Goal: Task Accomplishment & Management: Manage account settings

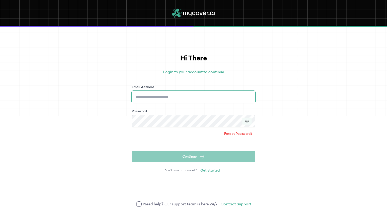
type input "**********"
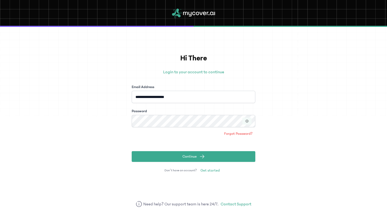
click at [245, 122] on icon "button" at bounding box center [247, 121] width 4 height 4
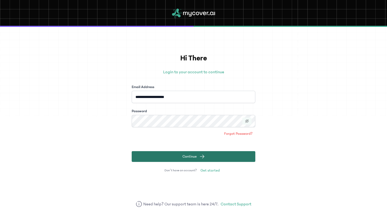
click at [181, 156] on button "Continue" at bounding box center [194, 156] width 124 height 11
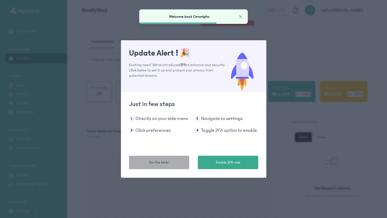
click at [172, 163] on button "Do this later" at bounding box center [159, 162] width 61 height 13
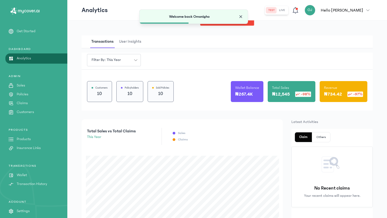
click at [240, 17] on span "Close" at bounding box center [240, 16] width 5 height 5
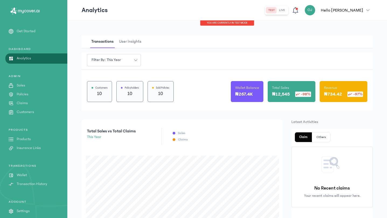
click at [287, 8] on button "live" at bounding box center [282, 10] width 10 height 6
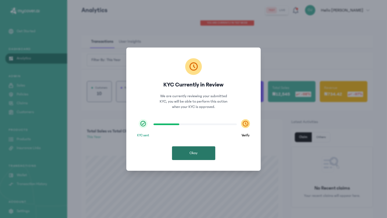
click at [205, 150] on button "Okay" at bounding box center [193, 154] width 43 height 14
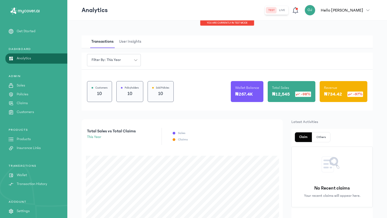
scroll to position [12, 0]
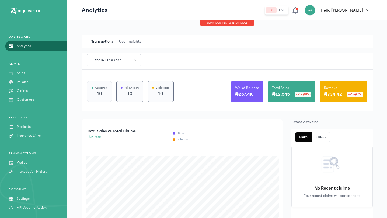
click at [23, 201] on p "Settings" at bounding box center [23, 199] width 13 height 6
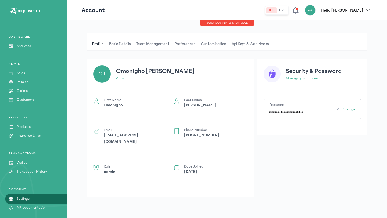
click at [234, 45] on span "Api Keys & Web hooks" at bounding box center [251, 44] width 40 height 13
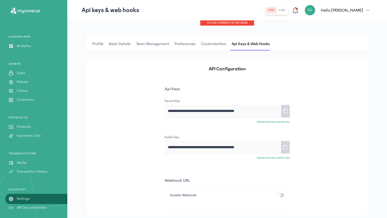
click at [287, 109] on icon at bounding box center [285, 111] width 4 height 5
